Goal: Task Accomplishment & Management: Manage account settings

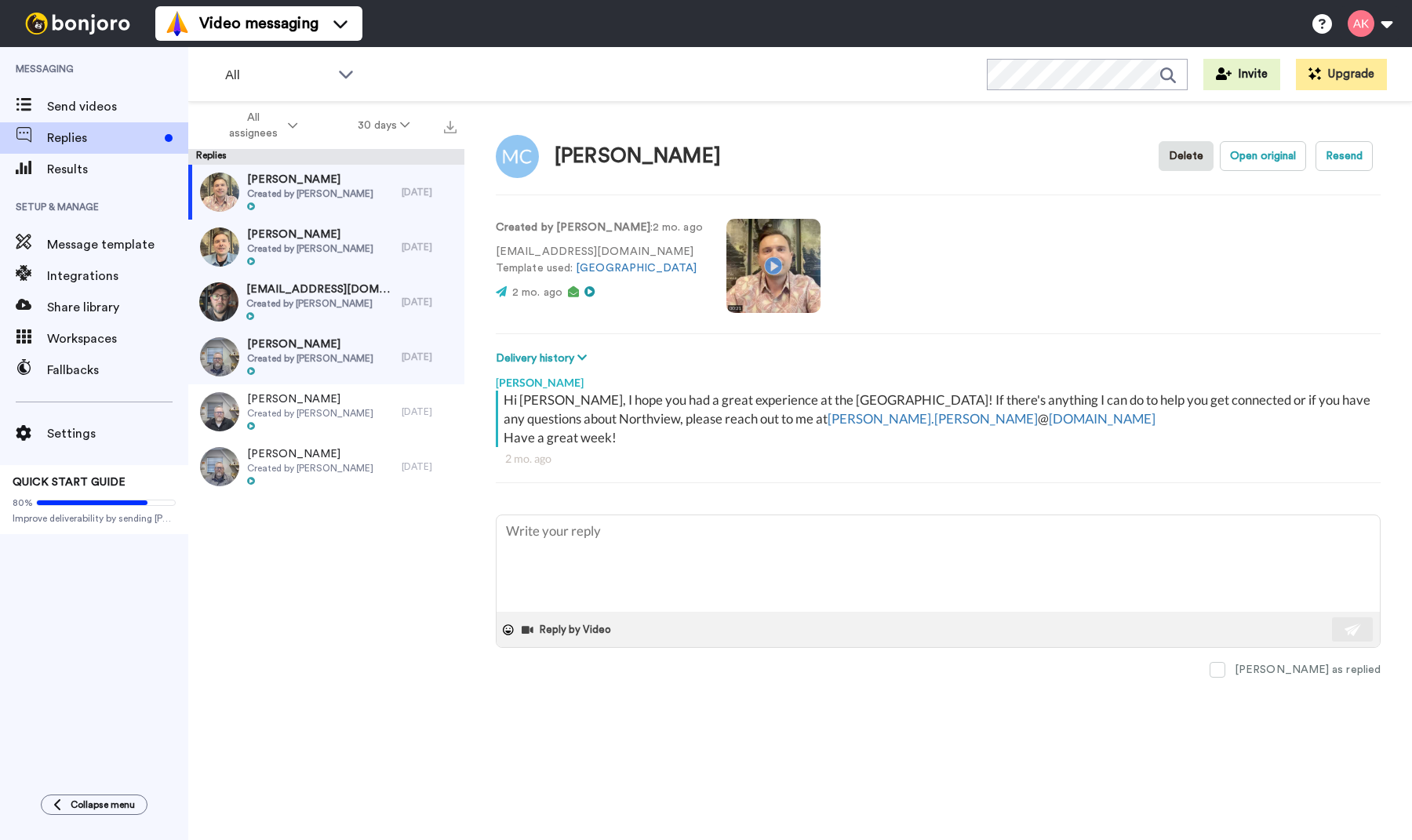
type textarea "x"
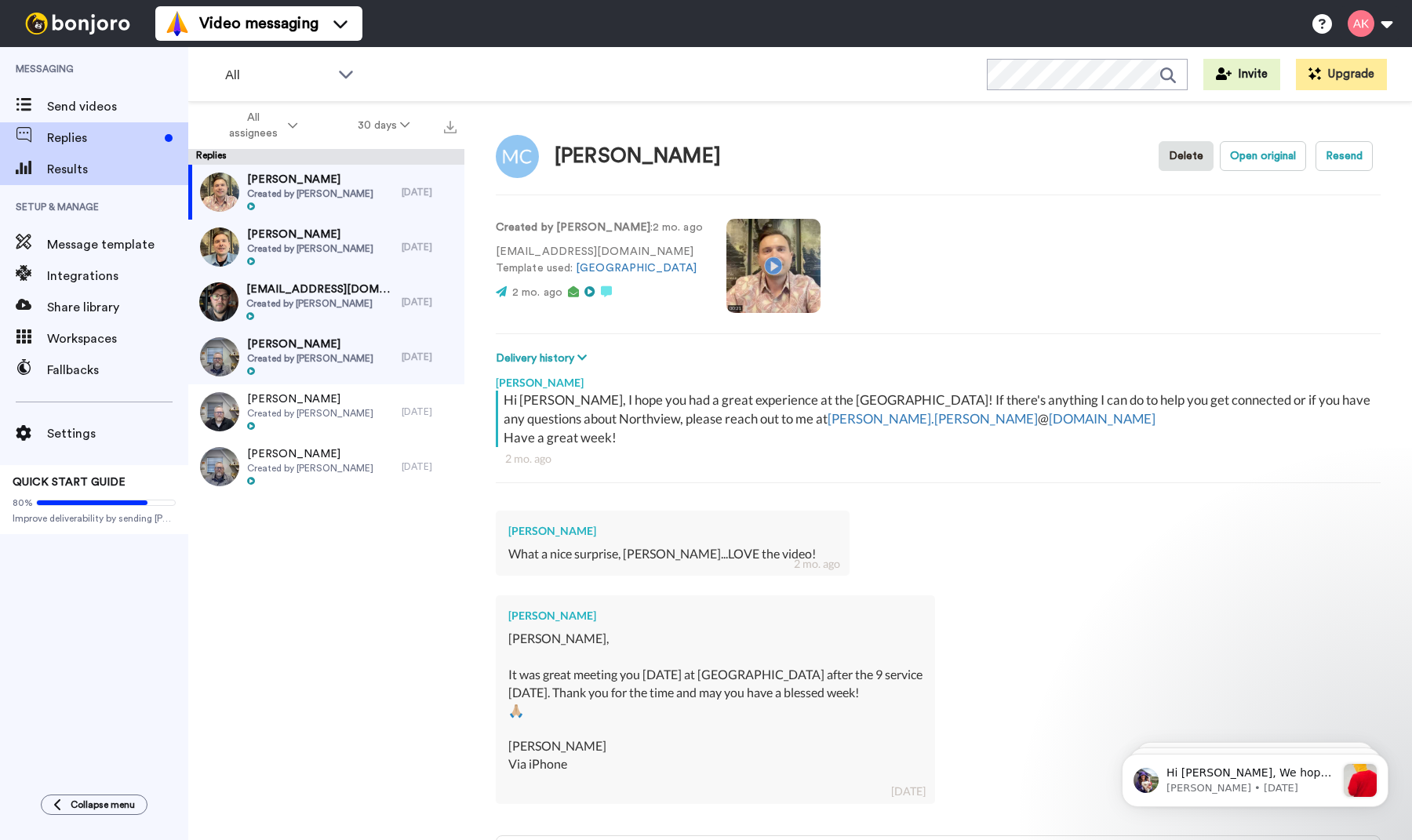
click at [88, 180] on div "Results" at bounding box center [93, 169] width 188 height 31
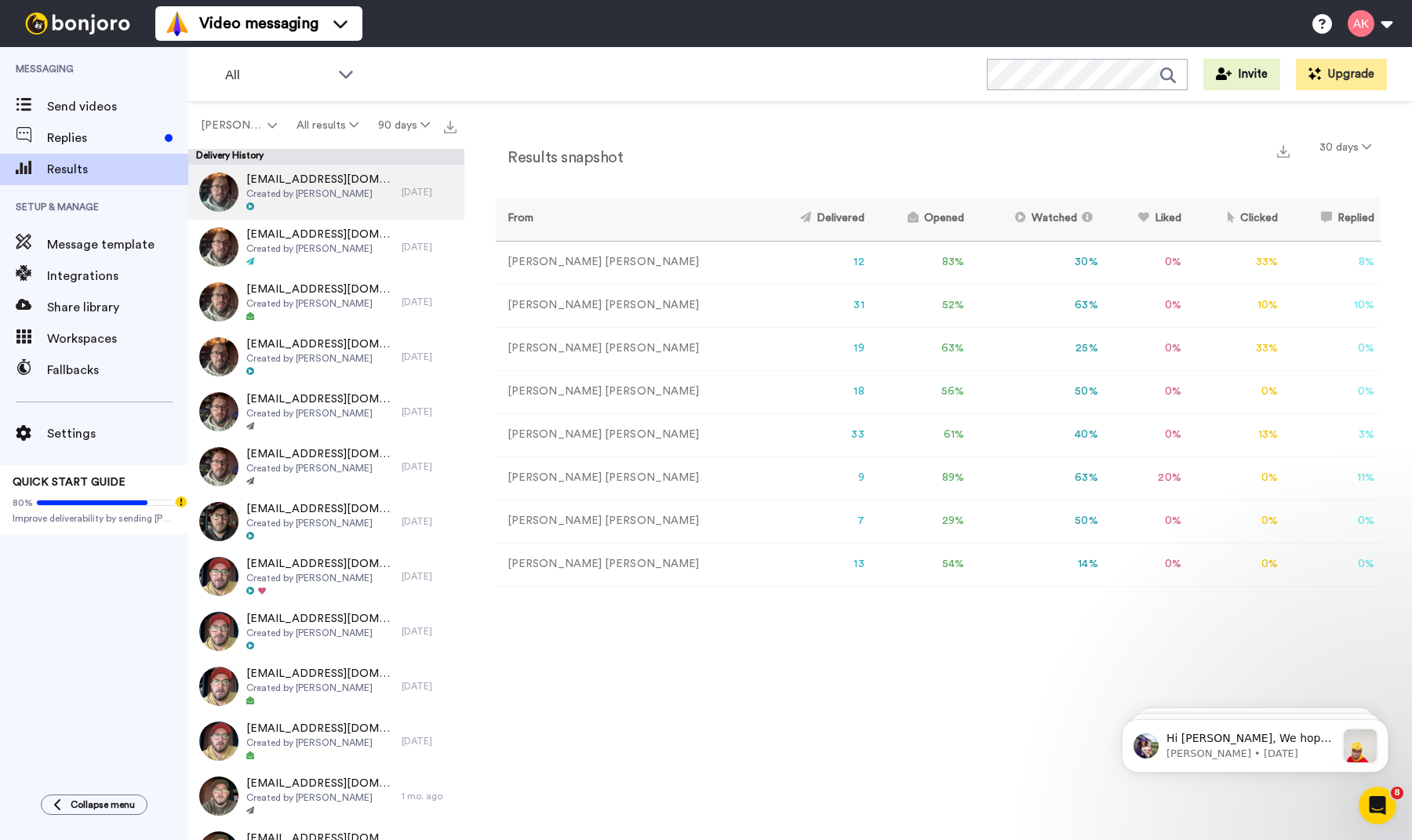
click at [307, 192] on span "Created by [PERSON_NAME]" at bounding box center [321, 194] width 148 height 12
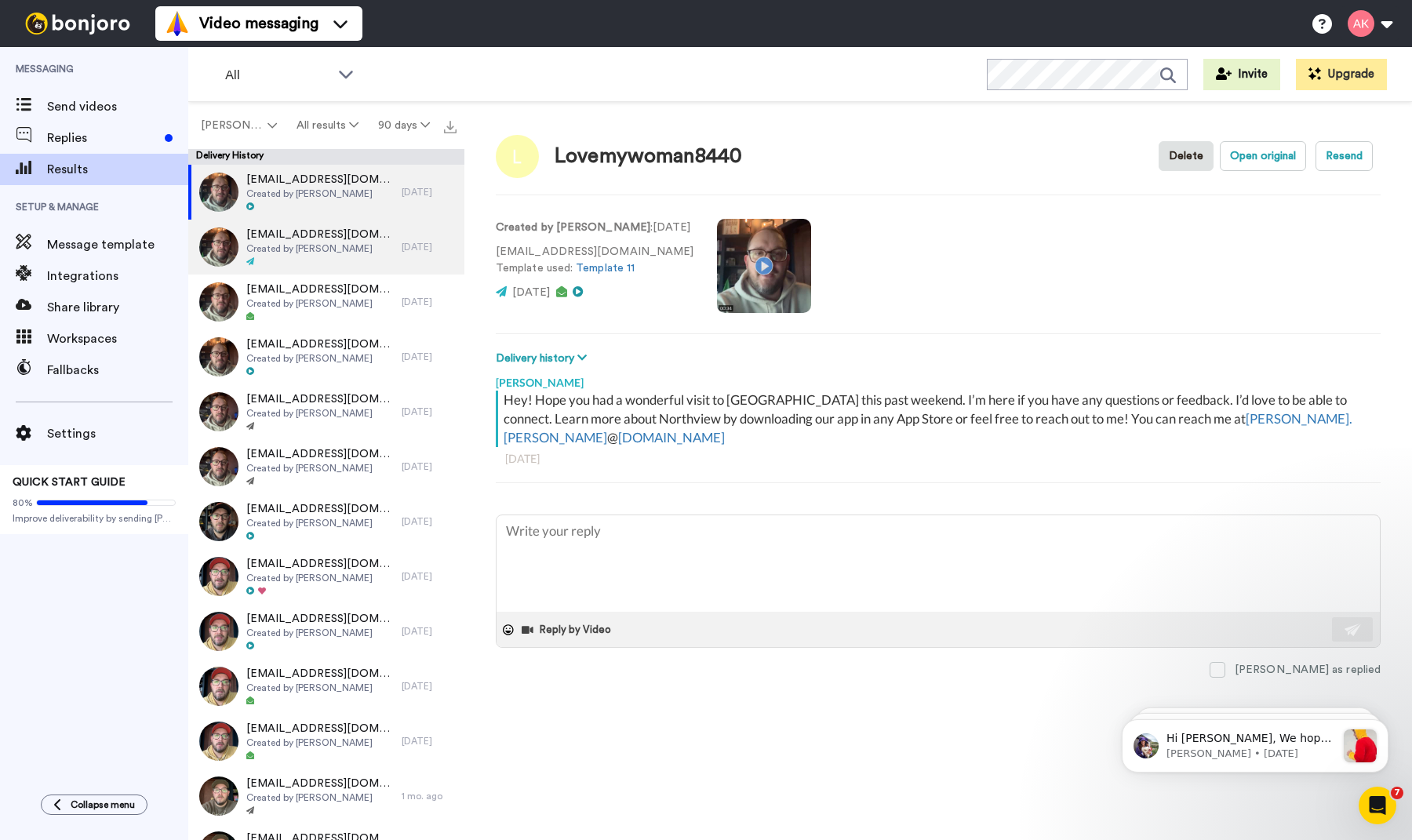
click at [313, 249] on span "Created by [PERSON_NAME]" at bounding box center [321, 248] width 148 height 12
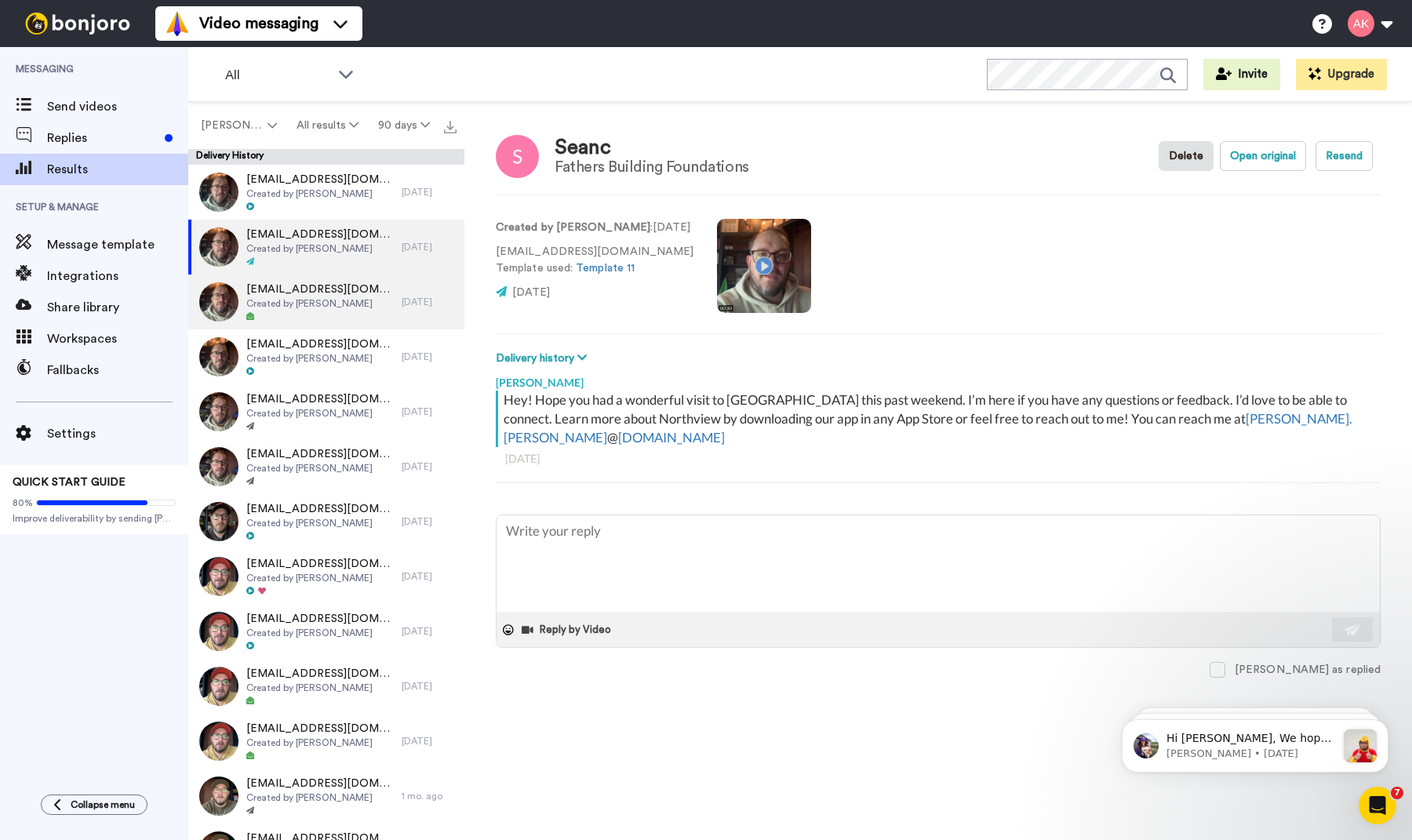
click at [306, 287] on span "goglageo@yahoo.com" at bounding box center [321, 289] width 148 height 16
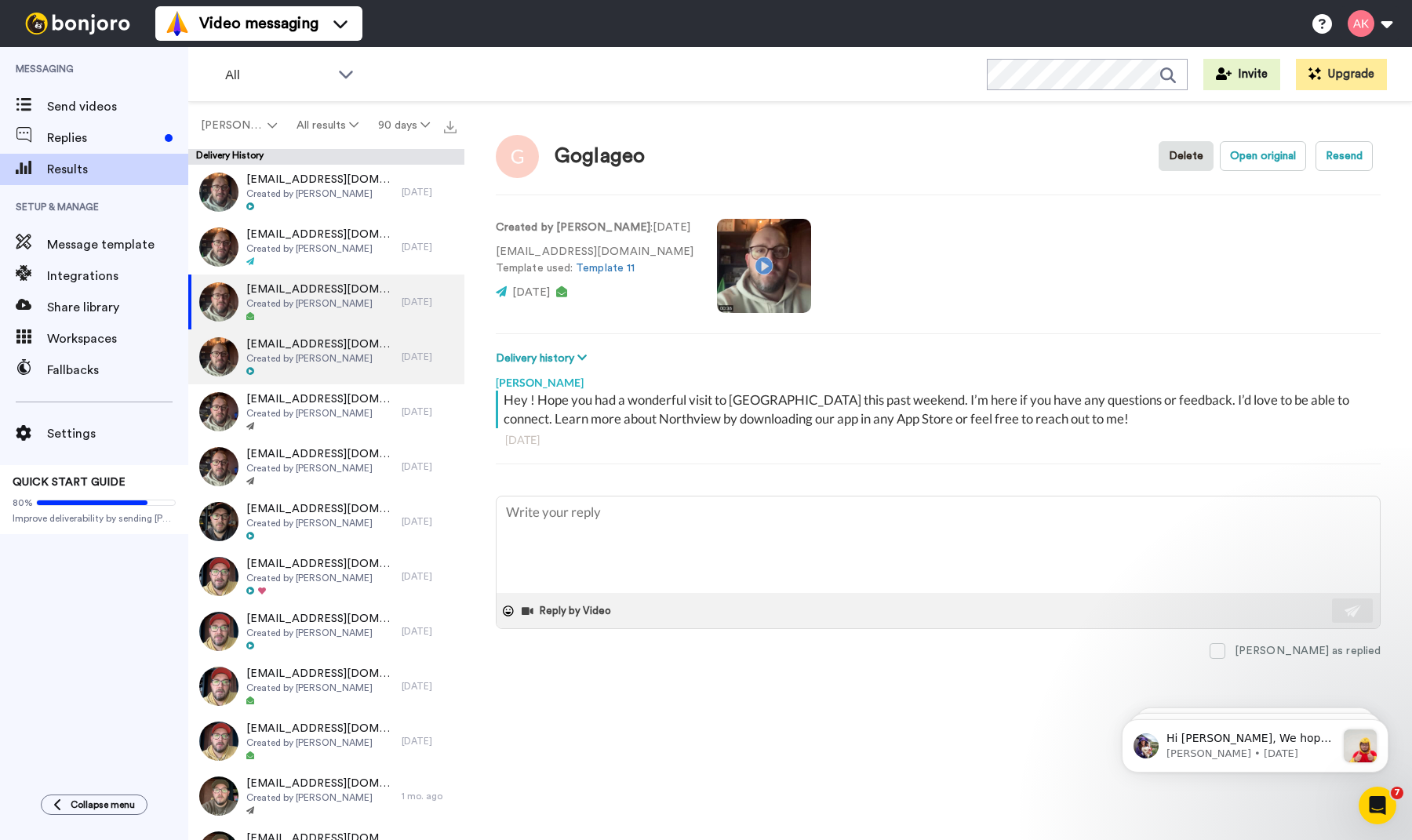
click at [315, 348] on span "joglageo15@gmail.com" at bounding box center [321, 344] width 148 height 16
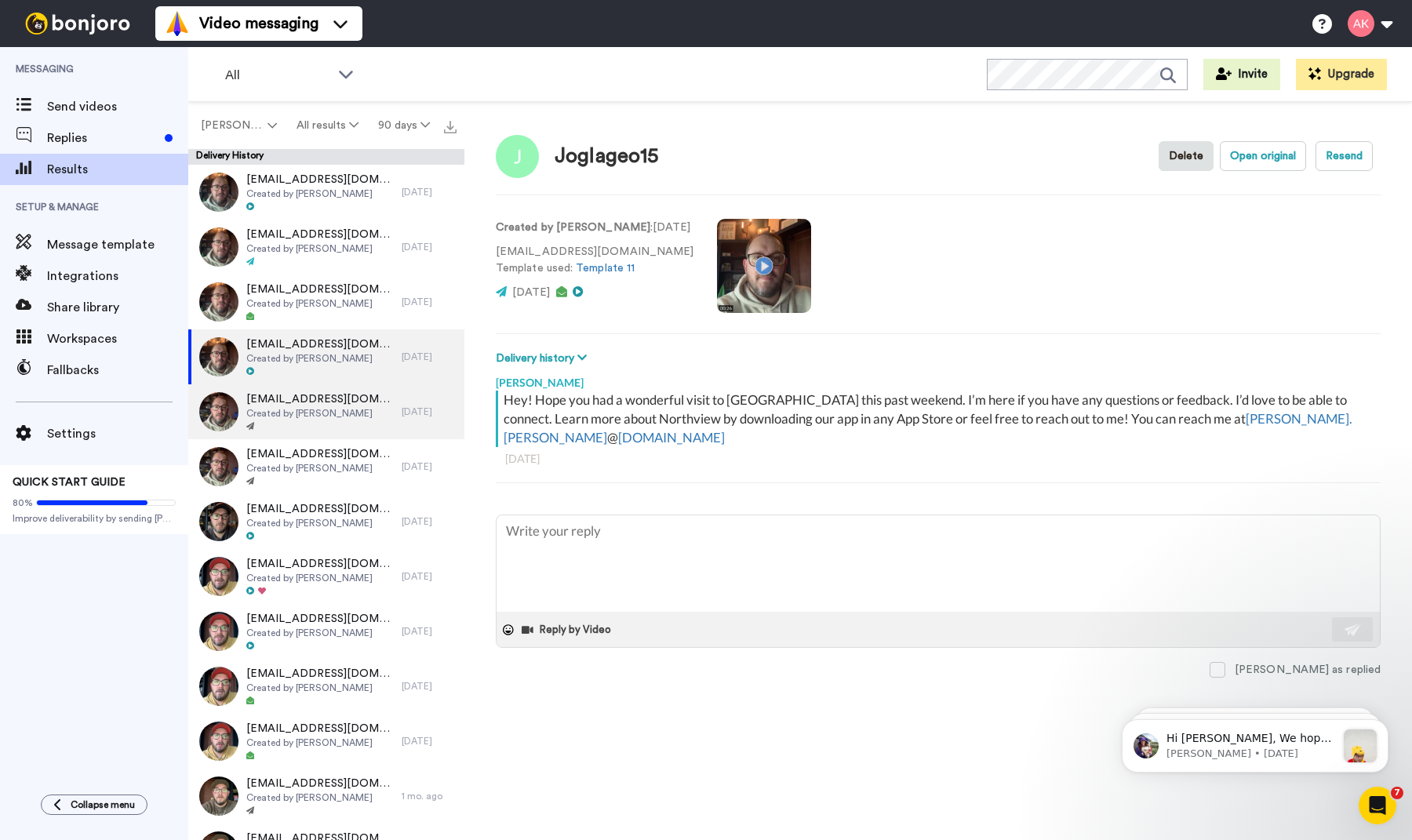
click at [296, 411] on span "Created by [PERSON_NAME]" at bounding box center [321, 413] width 148 height 12
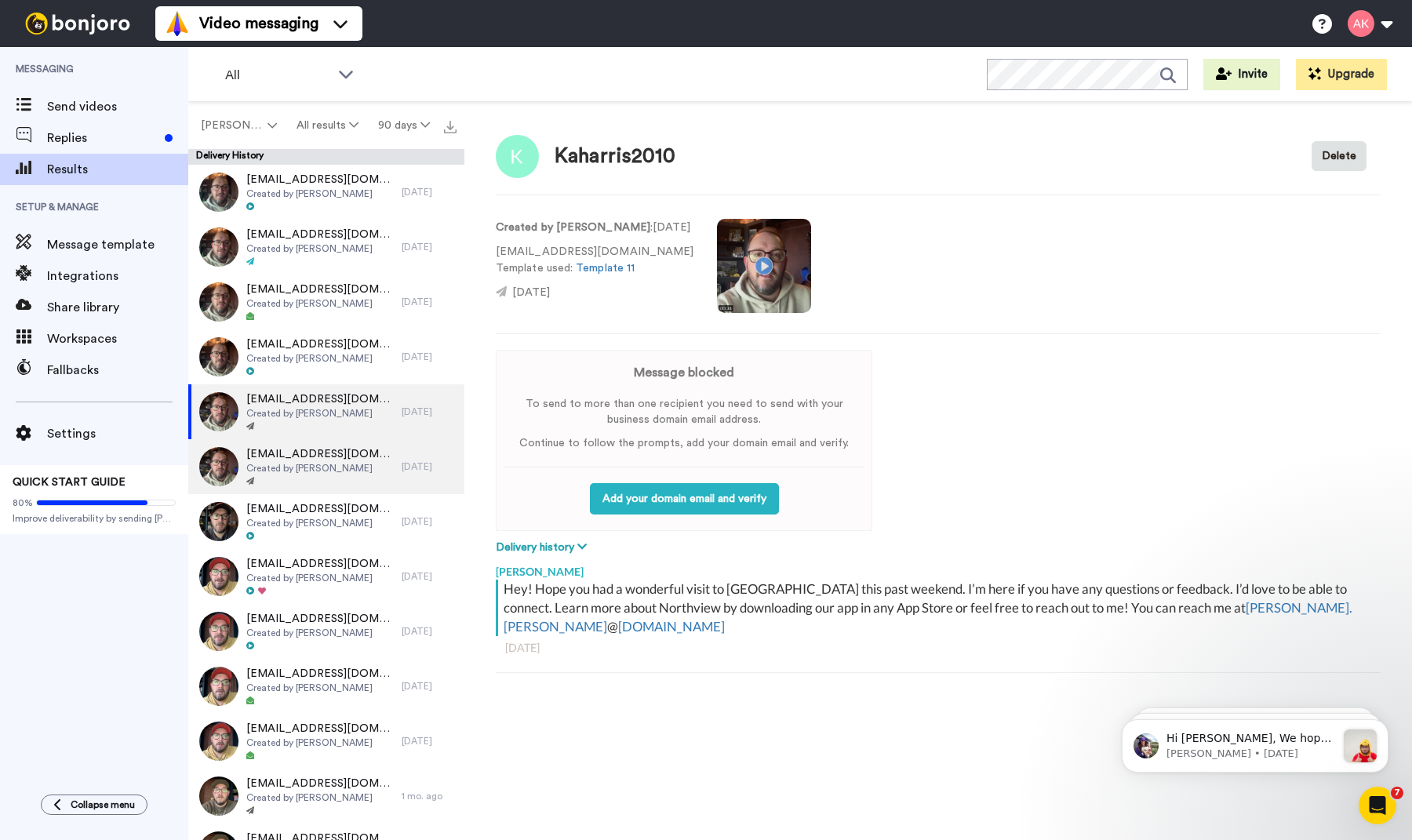
click at [280, 468] on span "Created by [PERSON_NAME]" at bounding box center [321, 468] width 148 height 12
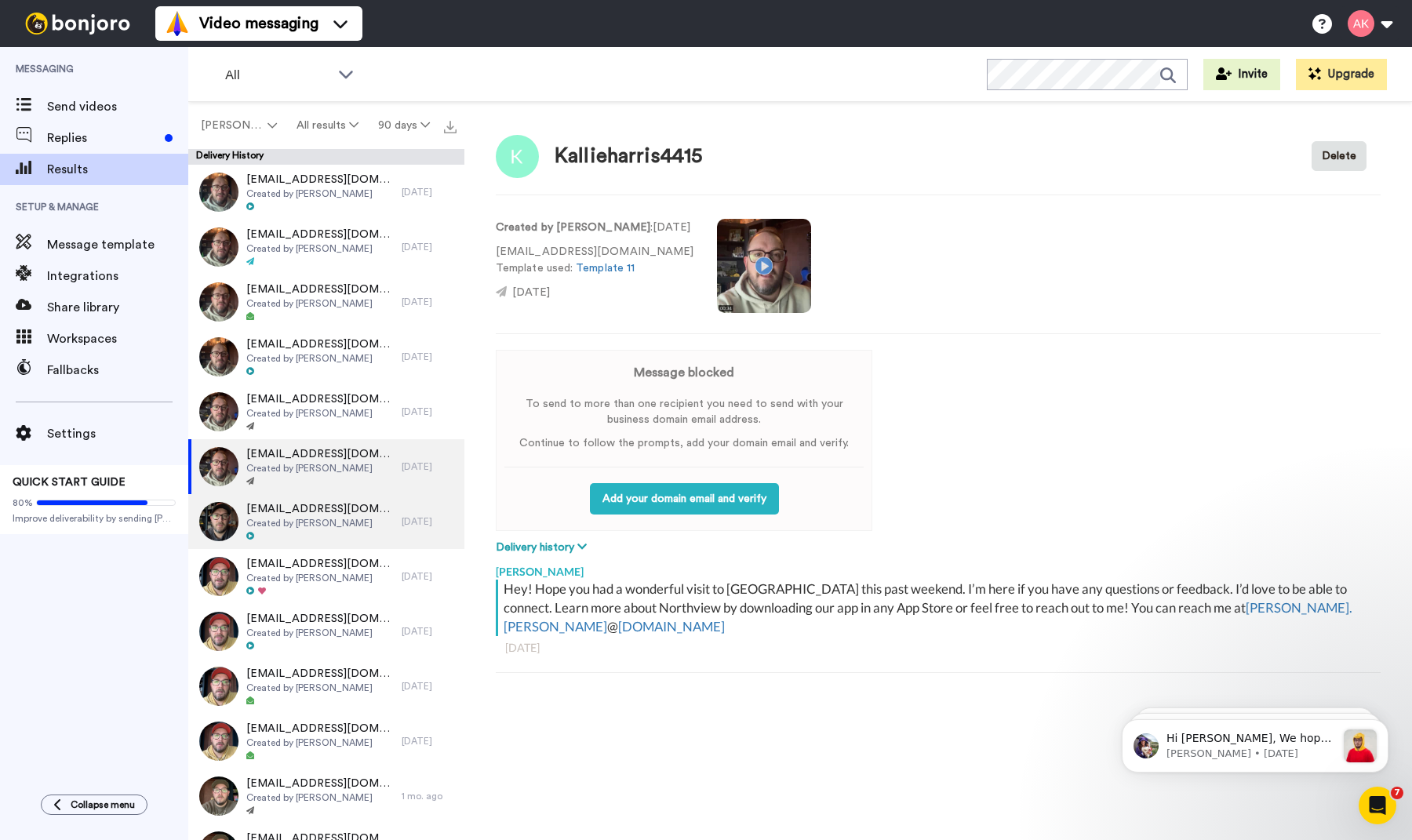
click at [327, 518] on span "Created by [PERSON_NAME]" at bounding box center [321, 523] width 148 height 12
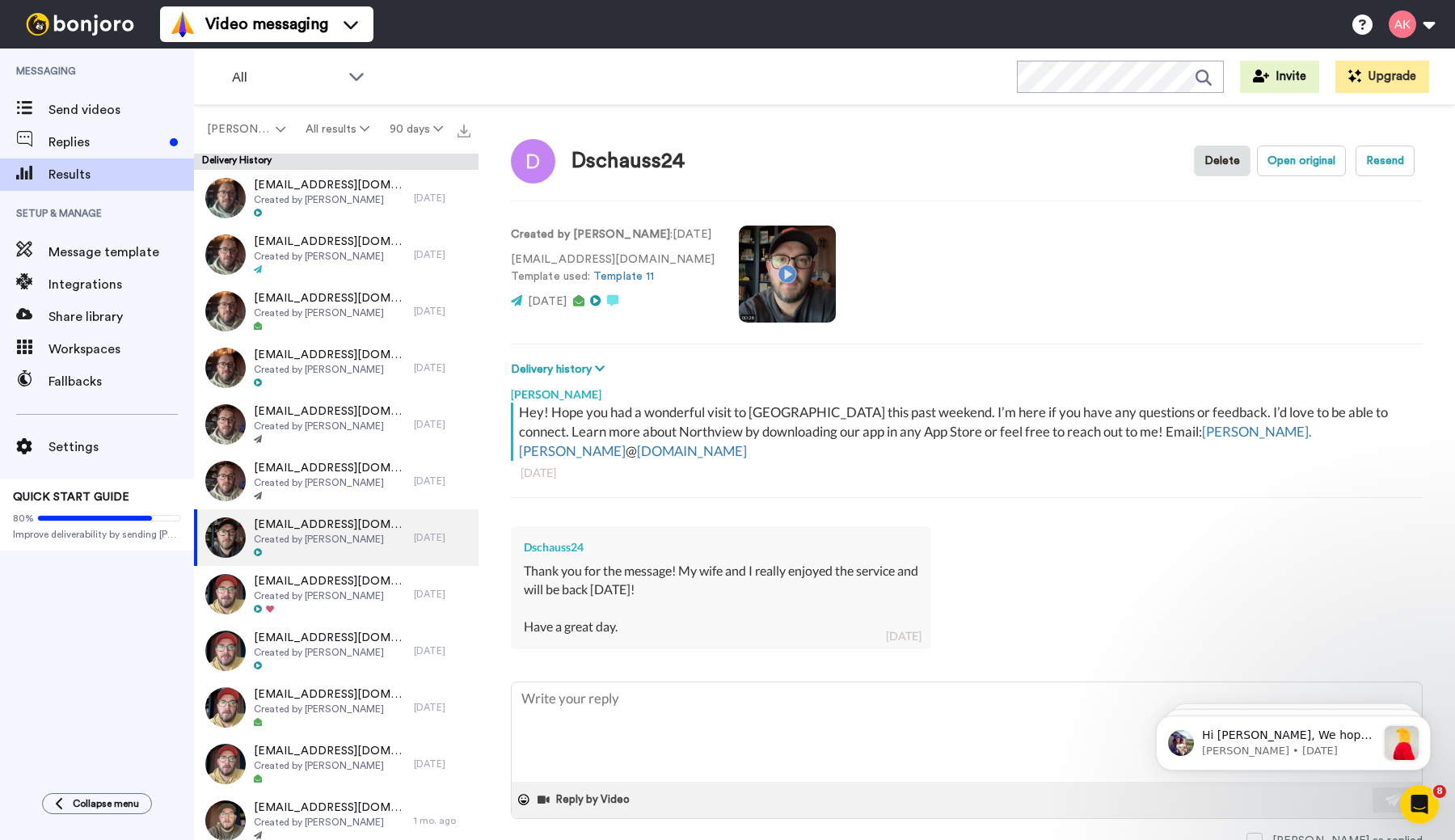
type textarea "x"
